Goal: Navigation & Orientation: Go to known website

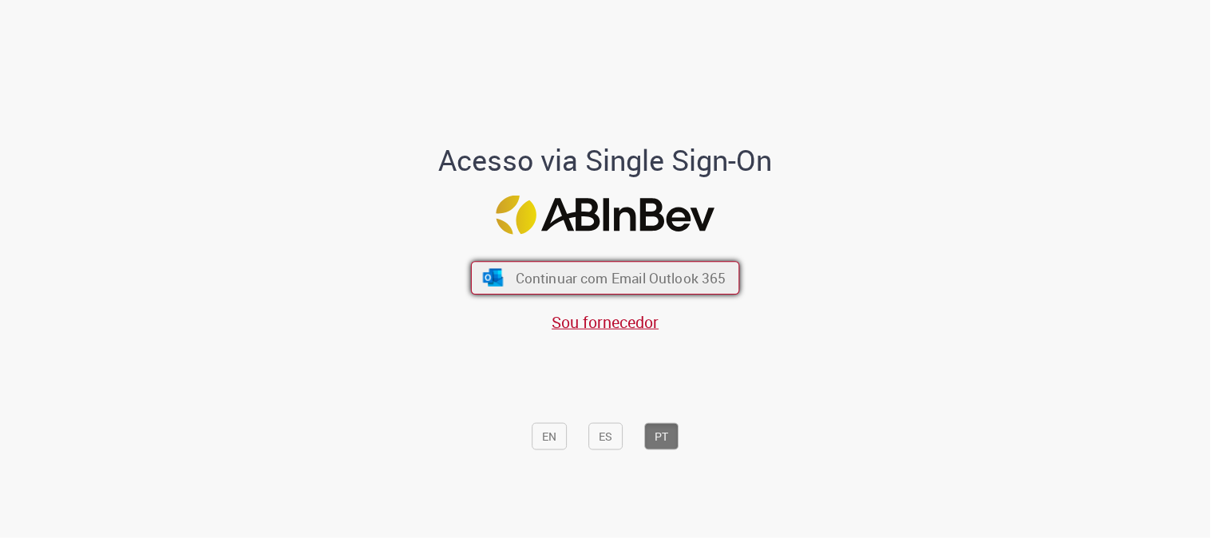
click at [637, 281] on span "Continuar com Email Outlook 365" at bounding box center [621, 278] width 211 height 18
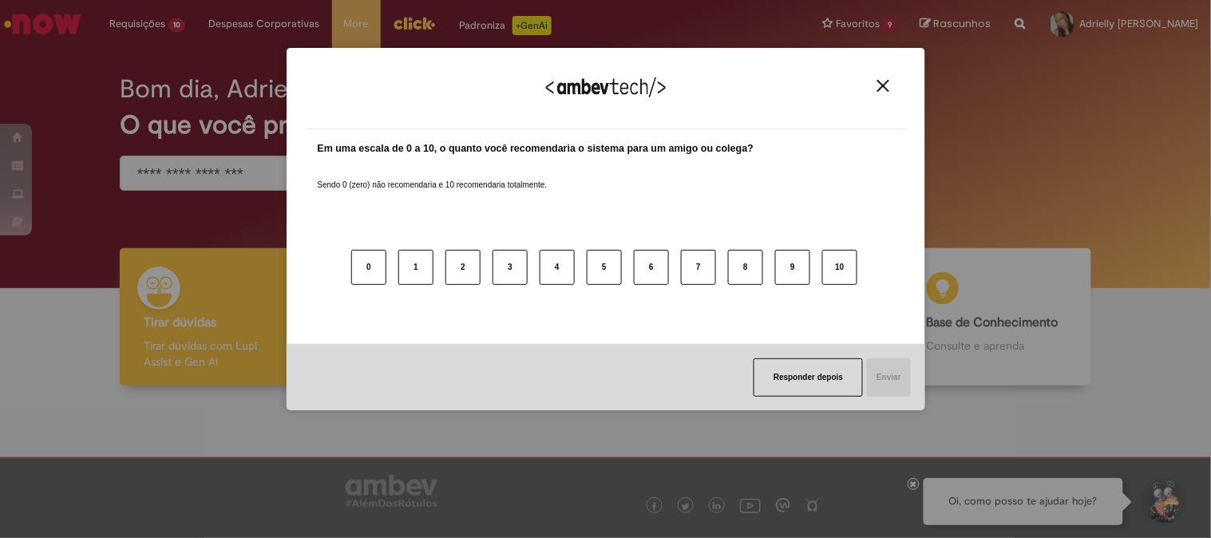
click at [884, 85] on img "Close" at bounding box center [884, 86] width 12 height 12
